Goal: Book appointment/travel/reservation

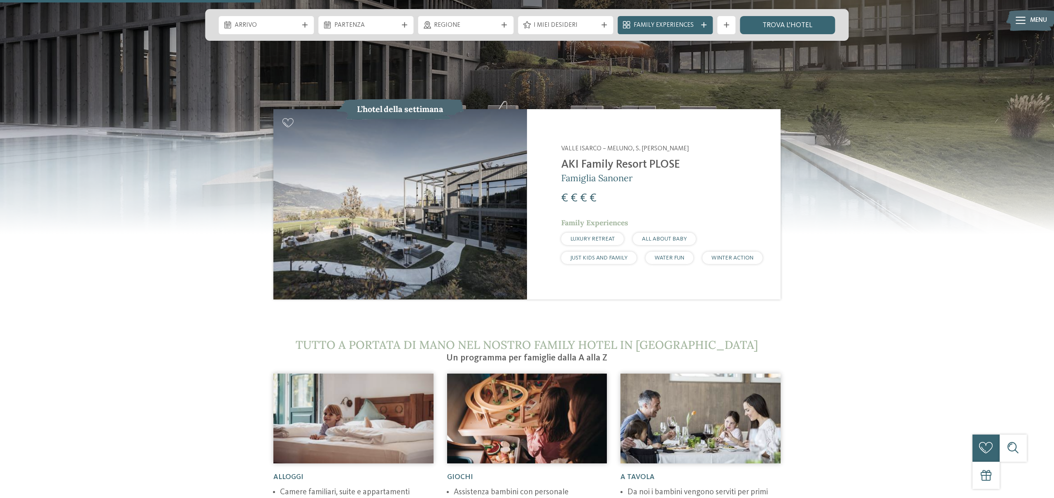
scroll to position [1046, 0]
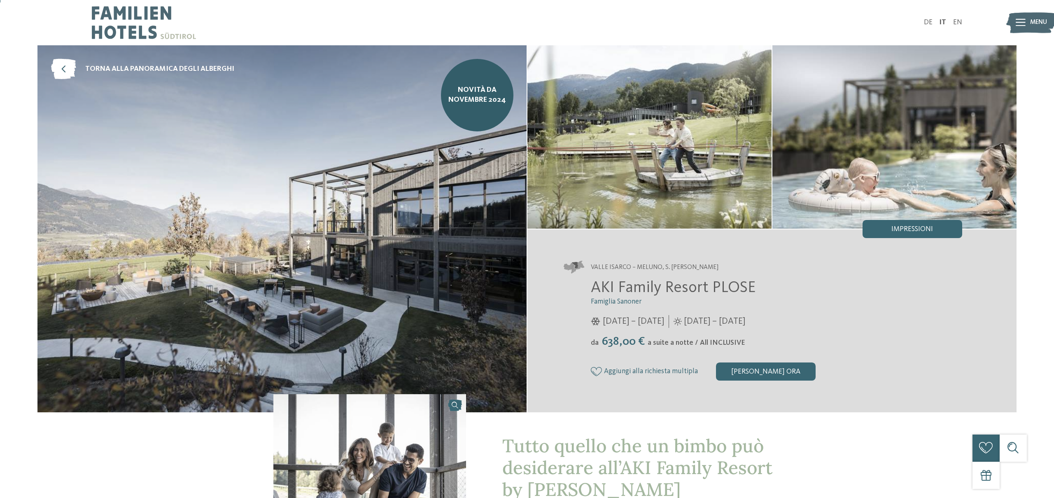
scroll to position [0, 0]
drag, startPoint x: 648, startPoint y: 344, endPoint x: 757, endPoint y: 344, distance: 109.1
click at [759, 344] on div "da 638,00 € a suite a notte / All INCLUSIVE" at bounding box center [776, 341] width 371 height 14
click at [713, 343] on span "a suite a notte / All INCLUSIVE" at bounding box center [697, 342] width 98 height 7
drag, startPoint x: 683, startPoint y: 343, endPoint x: 771, endPoint y: 344, distance: 88.1
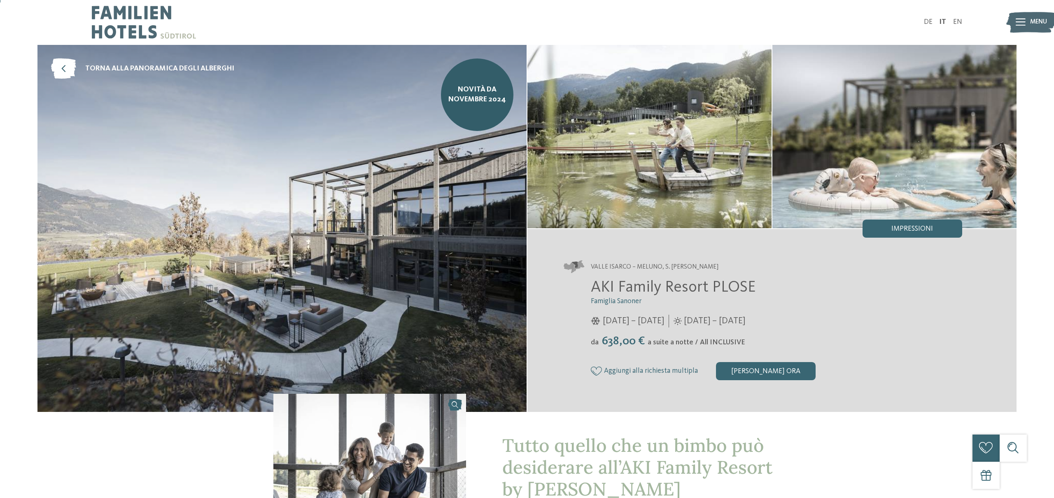
click at [771, 344] on div "da 638,00 € a suite a notte / All INCLUSIVE" at bounding box center [776, 341] width 371 height 14
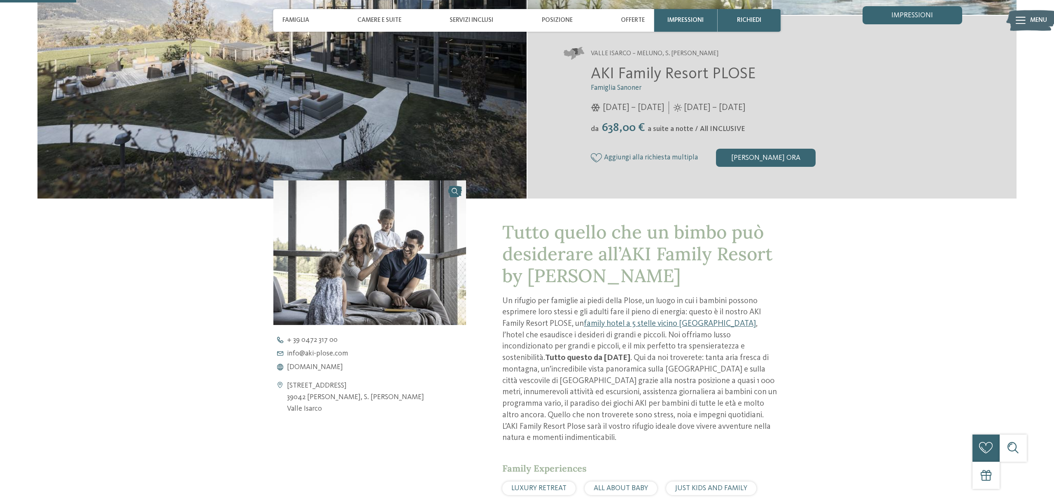
scroll to position [214, 0]
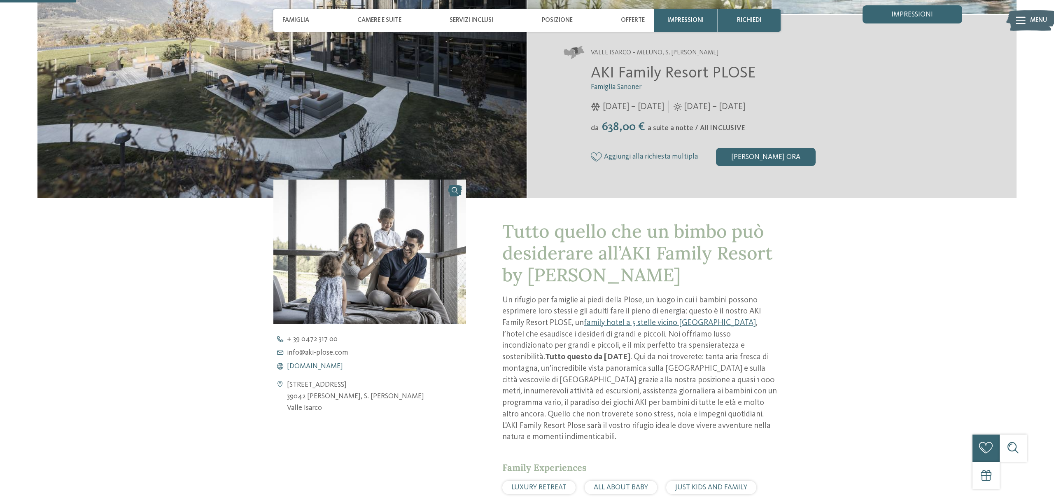
click at [334, 363] on span "www.aki-plose.com" at bounding box center [315, 366] width 56 height 7
